Goal: Task Accomplishment & Management: Complete application form

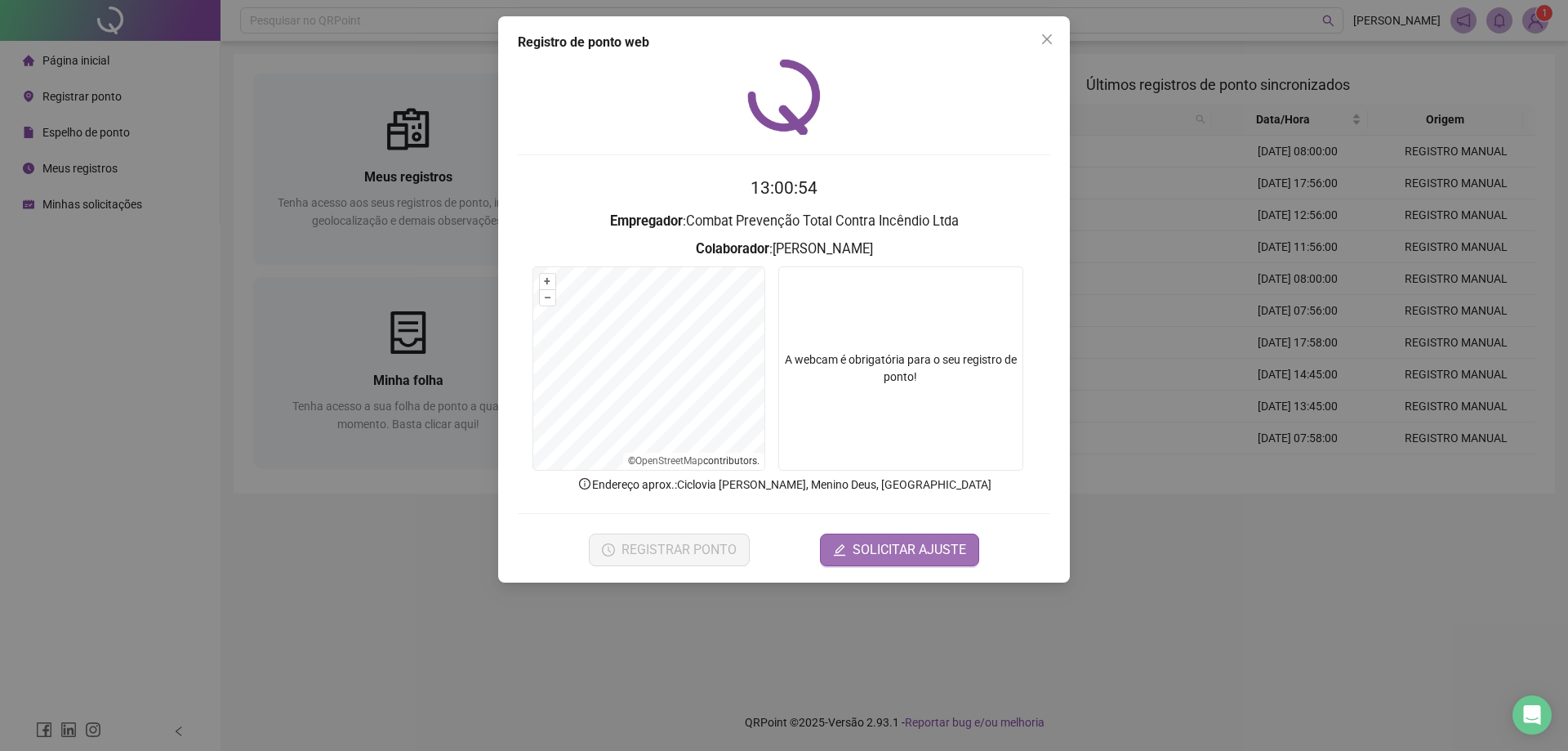
click at [907, 545] on span "SOLICITAR AJUSTE" at bounding box center [909, 550] width 113 height 20
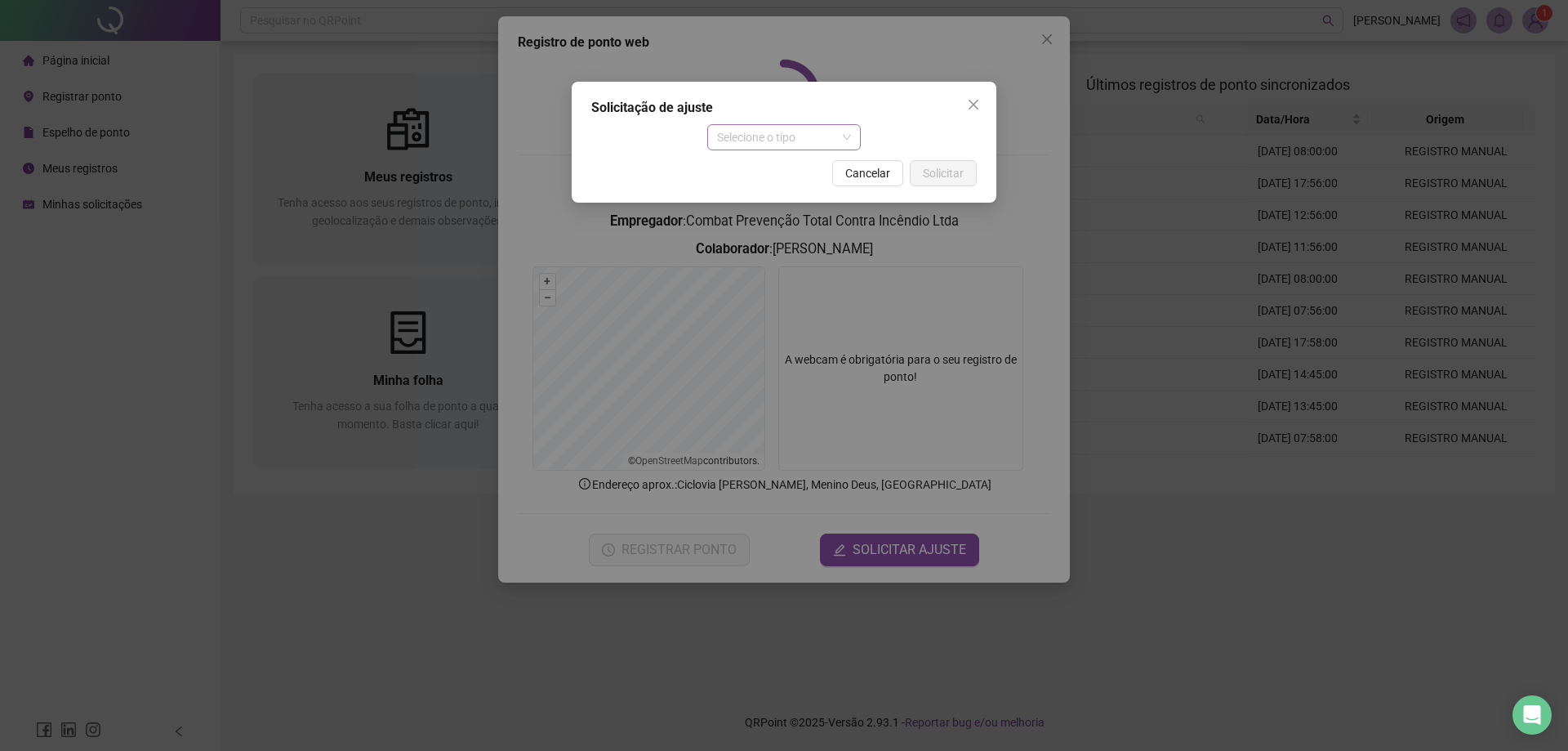
click at [757, 124] on div "Selecione o tipo" at bounding box center [784, 137] width 155 height 26
drag, startPoint x: 826, startPoint y: 163, endPoint x: 812, endPoint y: 148, distance: 20.5
click at [812, 148] on body "Página inicial Registrar ponto Espelho de ponto Meus registros Minhas solicitaç…" at bounding box center [784, 375] width 1568 height 751
click at [814, 166] on div "Ajuste manual" at bounding box center [784, 170] width 128 height 18
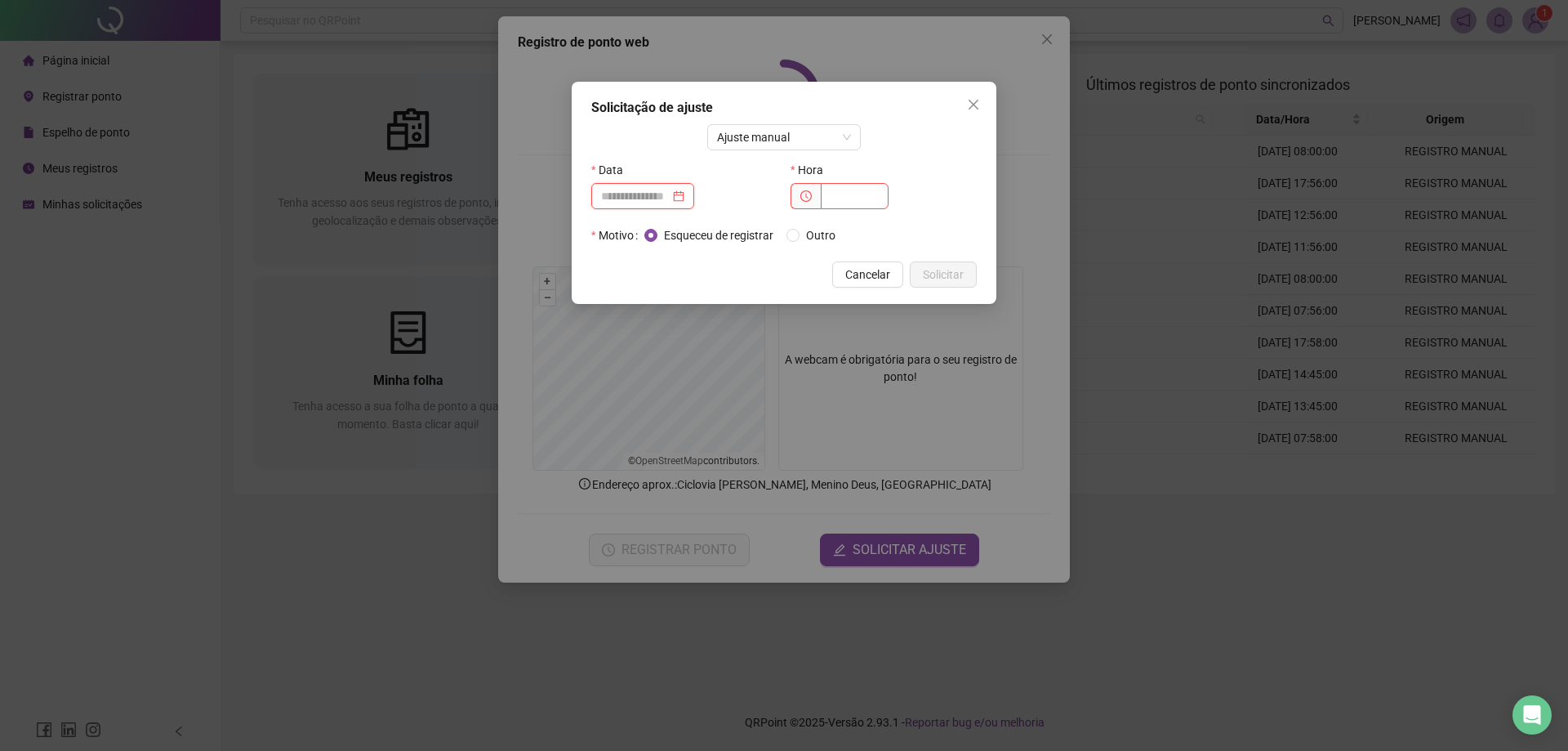
click at [647, 198] on input at bounding box center [635, 196] width 68 height 18
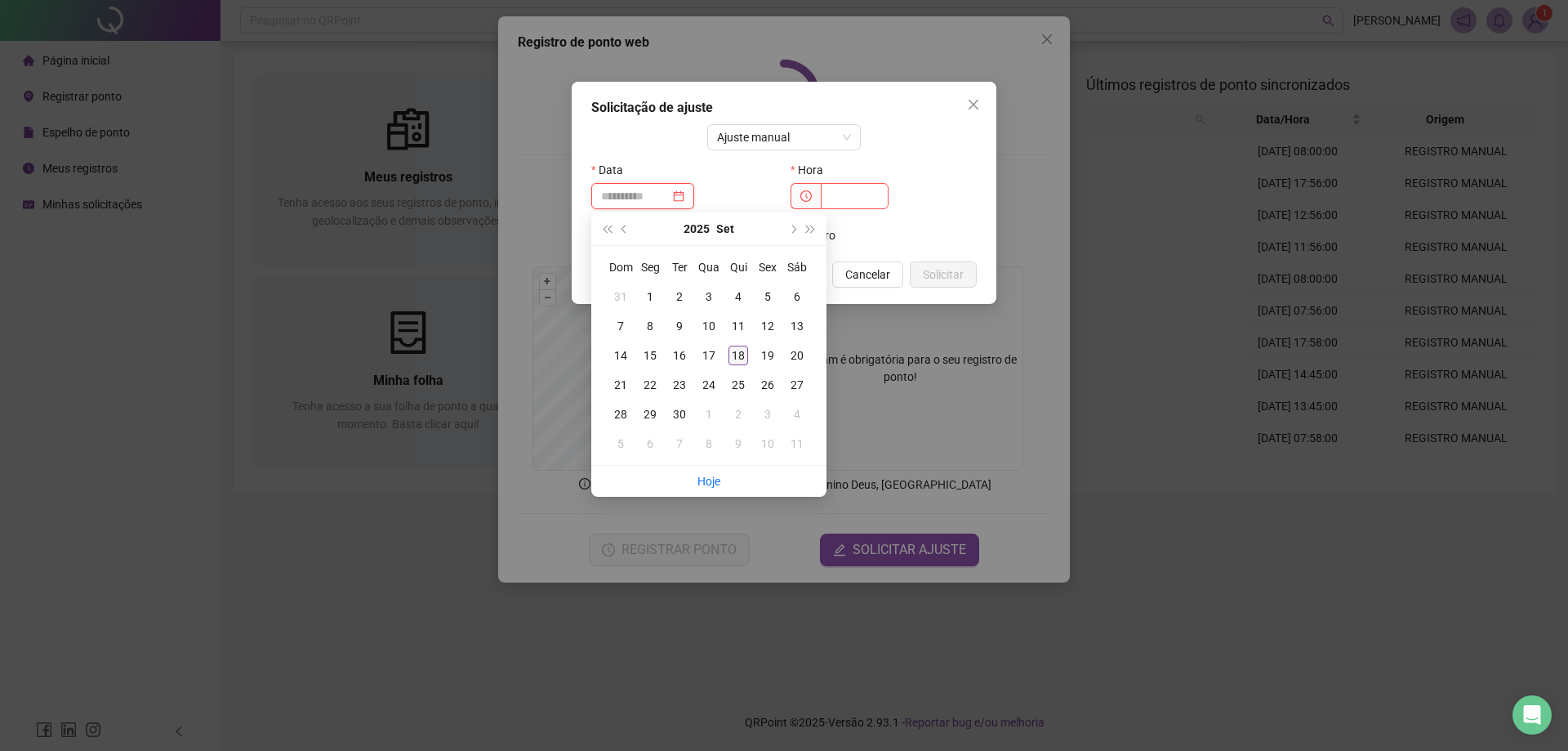
type input "**********"
click at [728, 369] on td "18" at bounding box center [738, 355] width 30 height 30
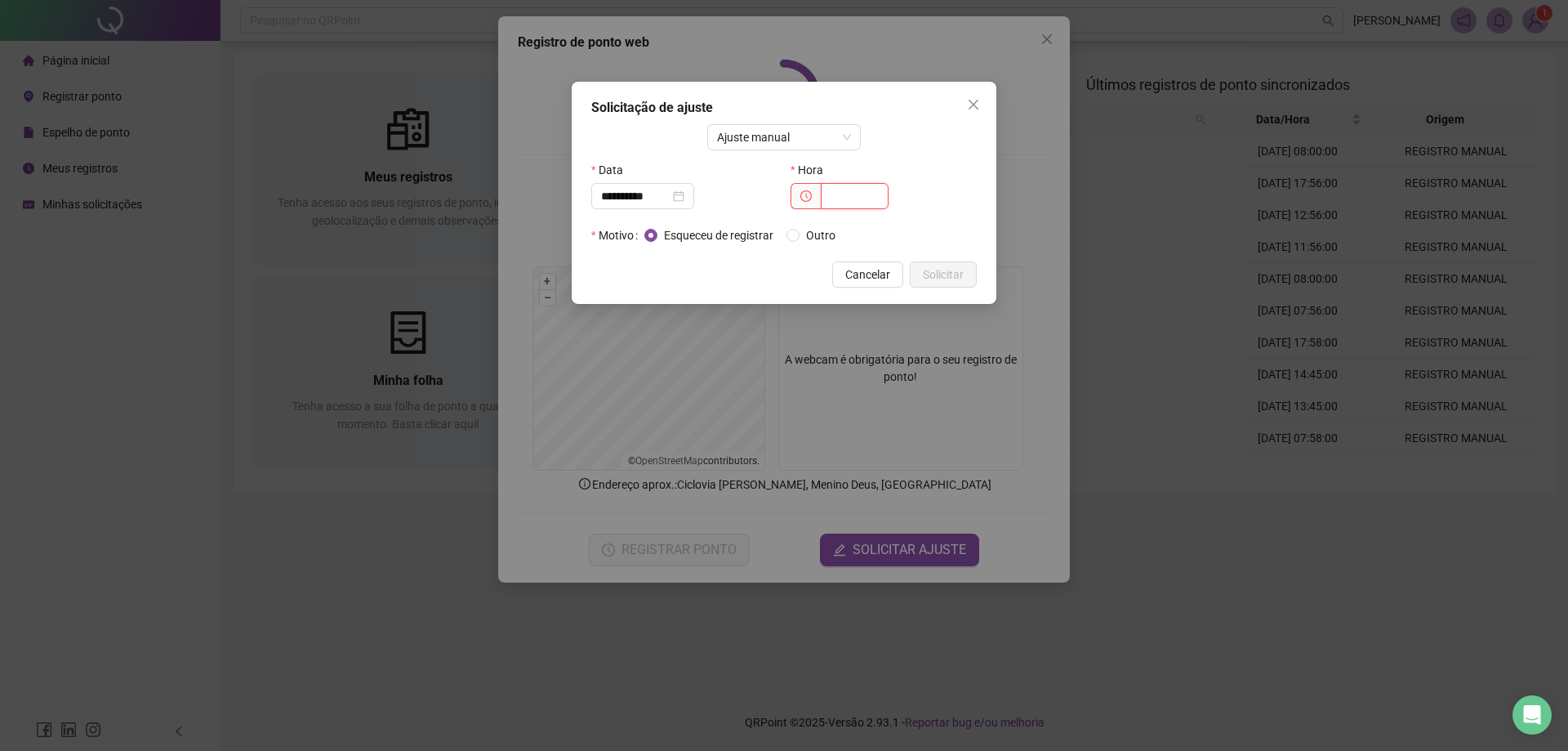
click at [822, 194] on input "text" at bounding box center [854, 196] width 67 height 26
type input "*****"
drag, startPoint x: 958, startPoint y: 268, endPoint x: 953, endPoint y: 243, distance: 25.5
click at [957, 268] on span "Solicitar" at bounding box center [943, 275] width 41 height 18
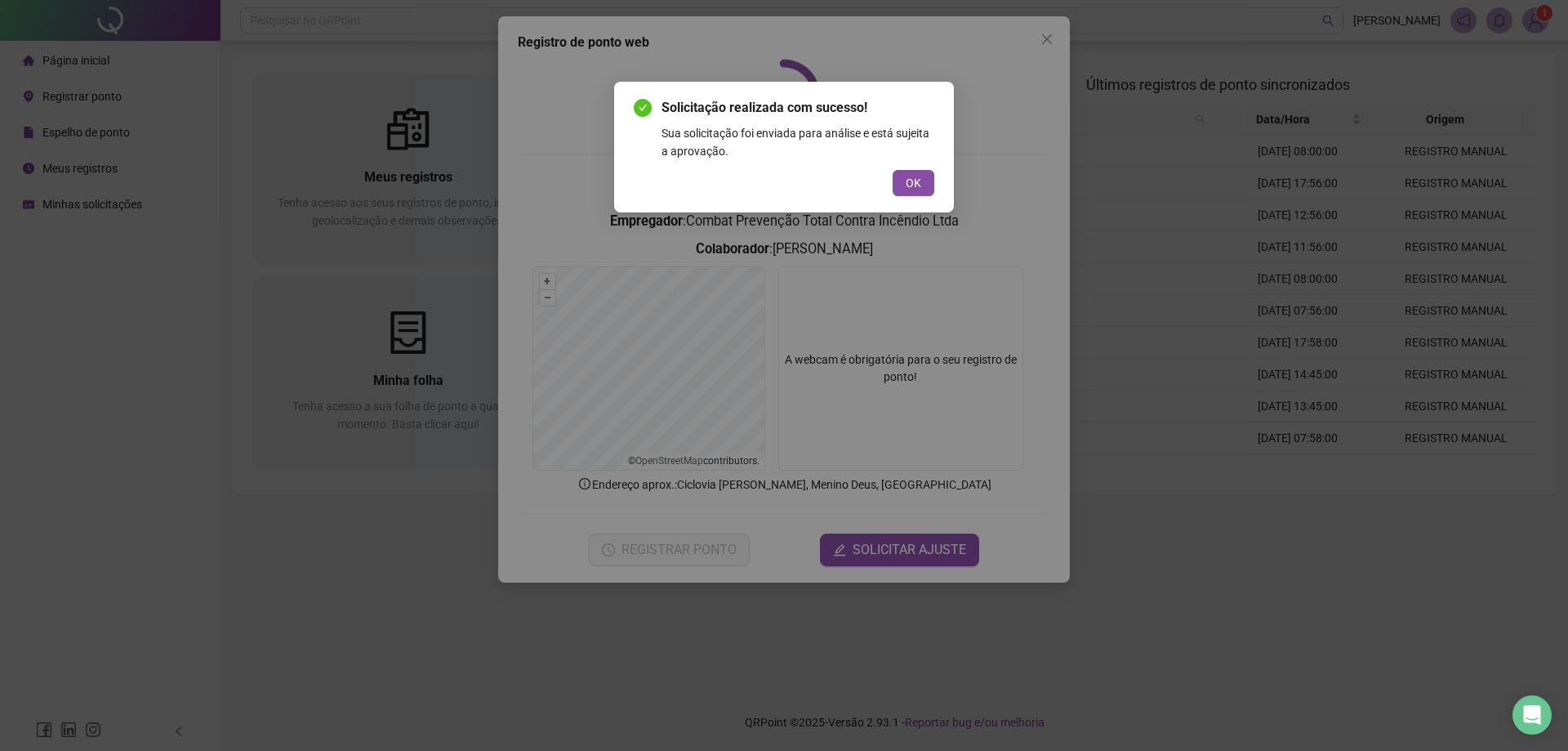
drag, startPoint x: 916, startPoint y: 184, endPoint x: 1060, endPoint y: 68, distance: 184.9
click at [932, 160] on div "Solicitação realizada com sucesso! Sua solicitação foi enviada para análise e e…" at bounding box center [784, 146] width 301 height 98
drag, startPoint x: 908, startPoint y: 179, endPoint x: 944, endPoint y: 127, distance: 63.2
click at [923, 178] on button "OK" at bounding box center [914, 183] width 42 height 26
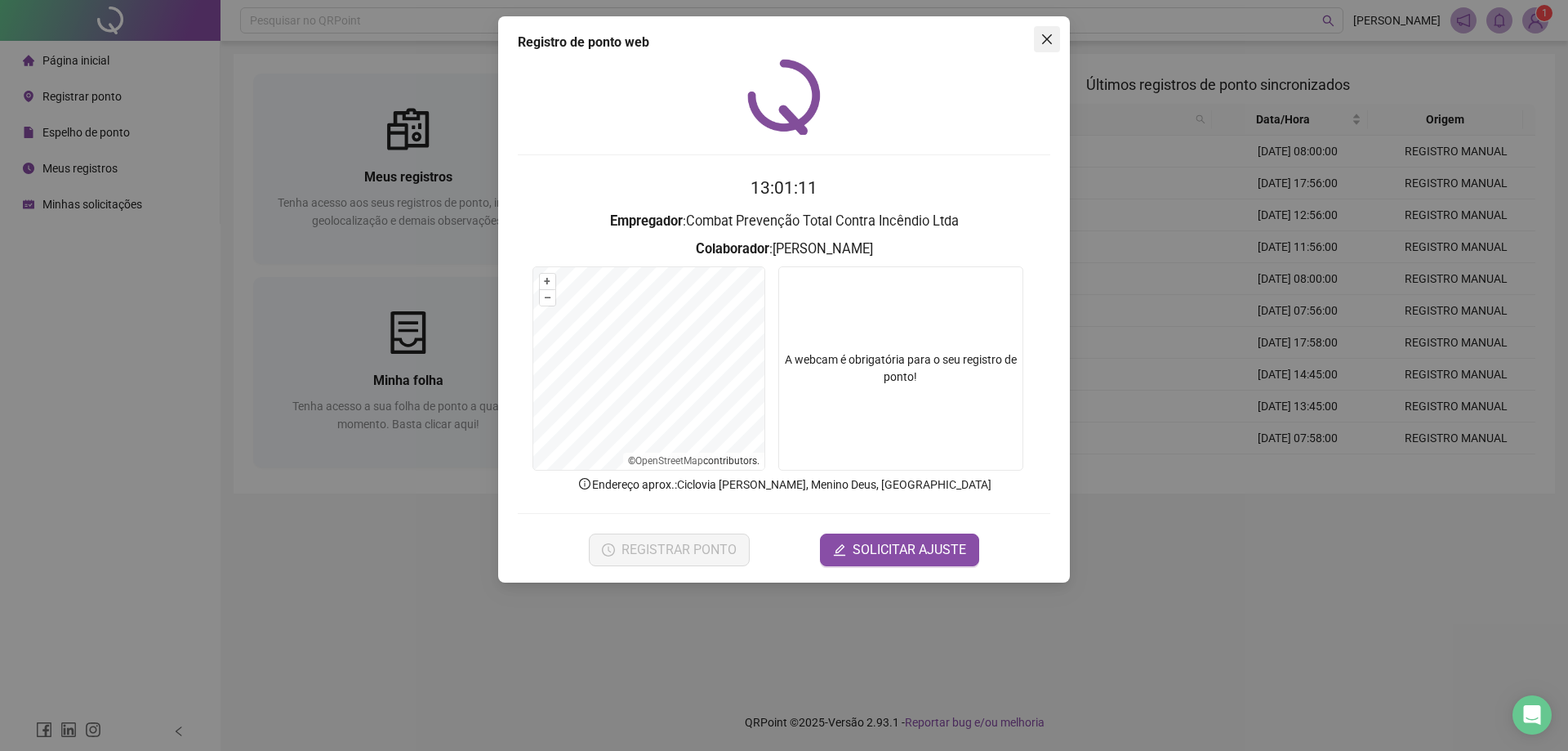
click at [1048, 38] on icon "close" at bounding box center [1047, 39] width 13 height 13
